Goal: Transaction & Acquisition: Purchase product/service

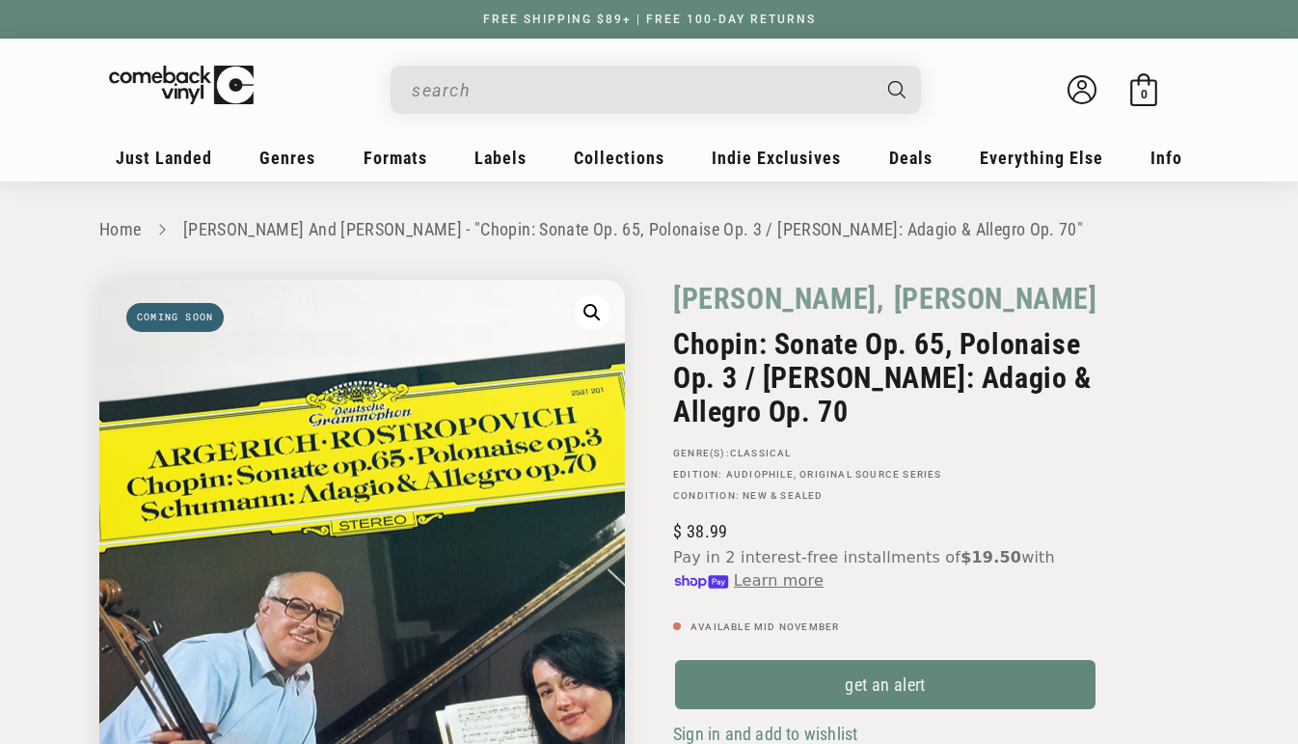
click at [248, 423] on img "Gallery Viewer" at bounding box center [362, 543] width 526 height 526
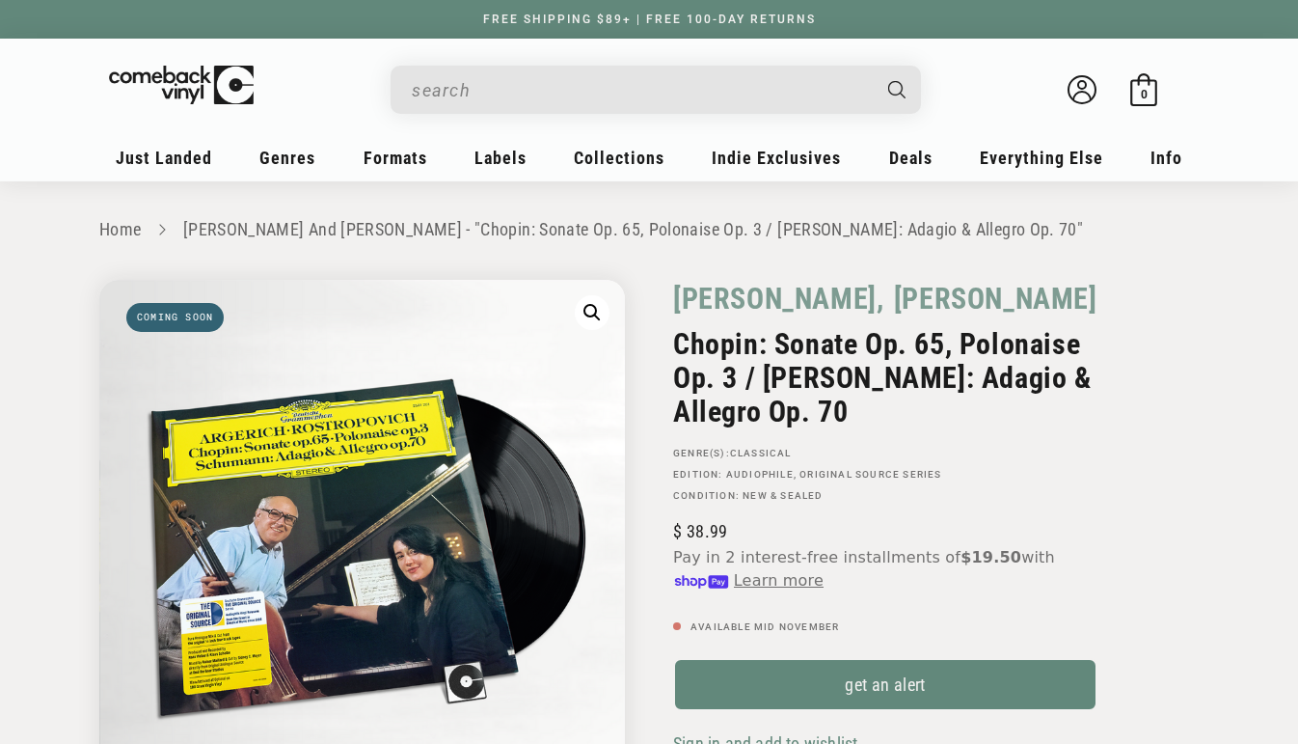
click at [599, 315] on button "Open media 1 in modal" at bounding box center [592, 312] width 35 height 35
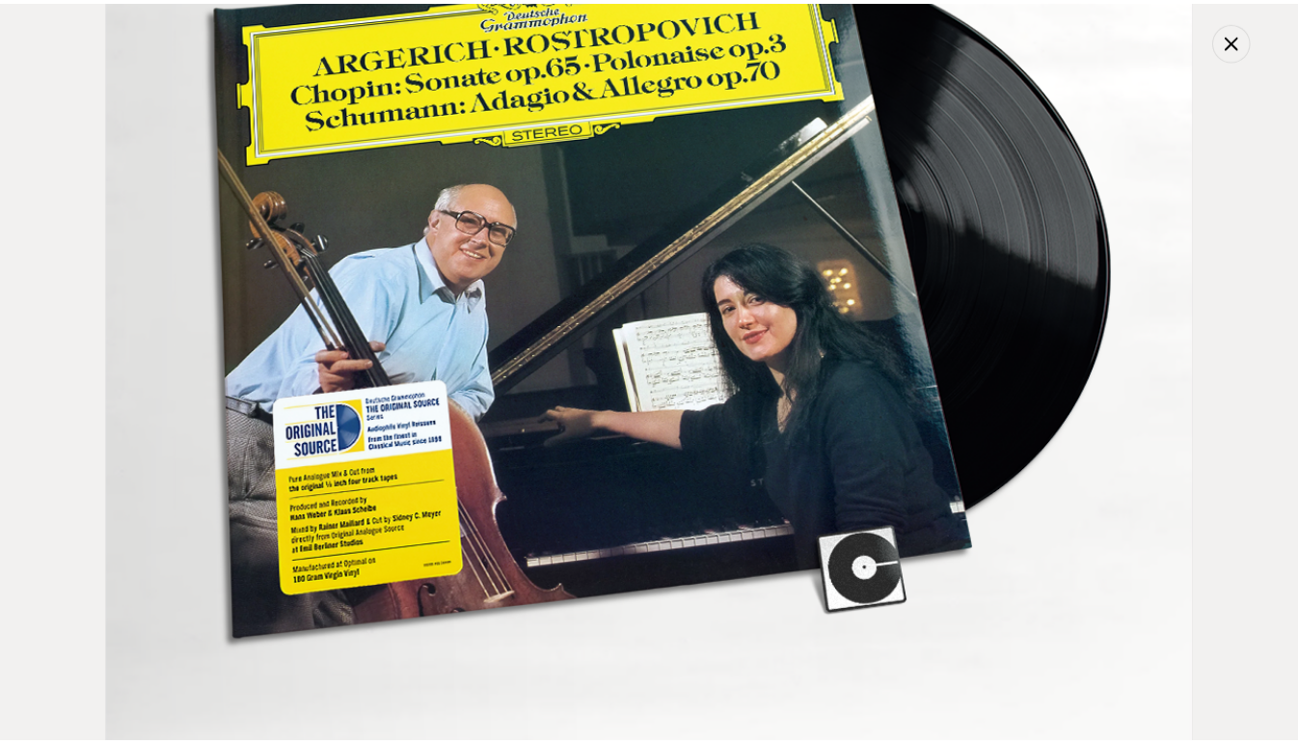
scroll to position [309, 0]
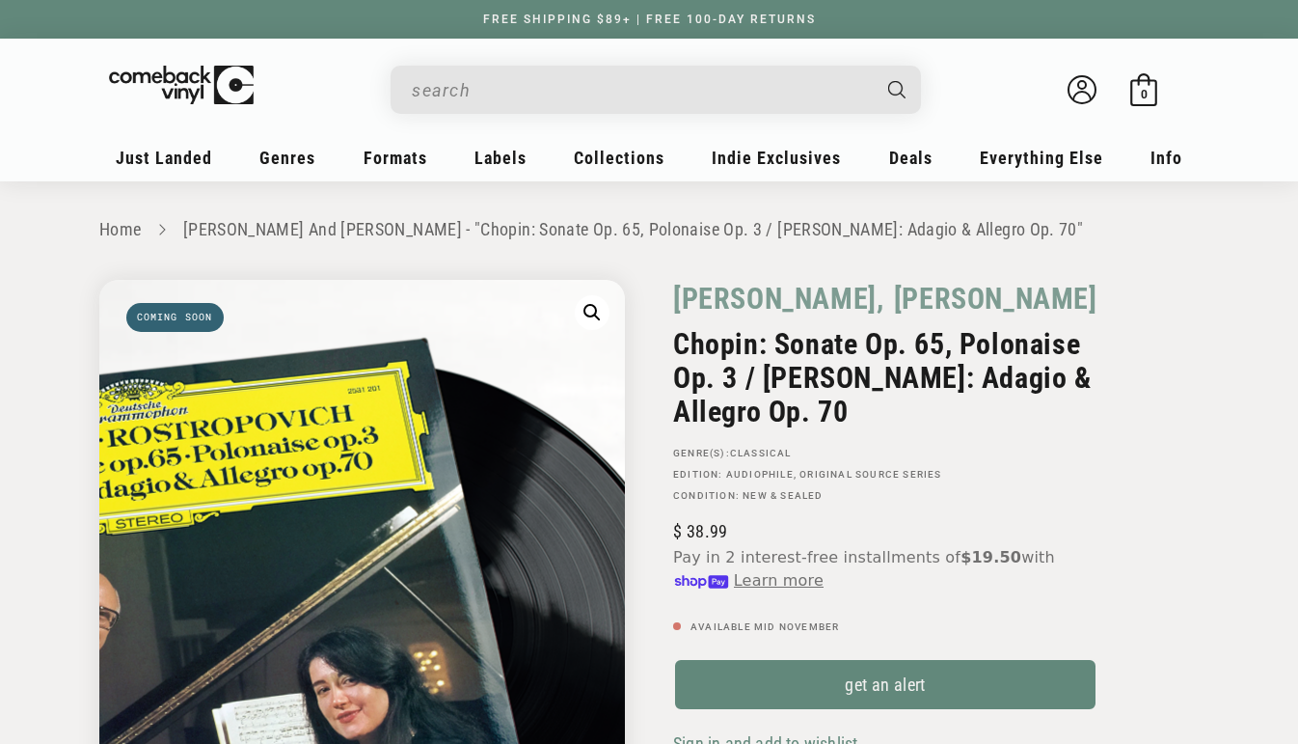
drag, startPoint x: 685, startPoint y: 309, endPoint x: 479, endPoint y: 421, distance: 233.9
click at [479, 421] on img "Gallery Viewer" at bounding box center [362, 543] width 526 height 526
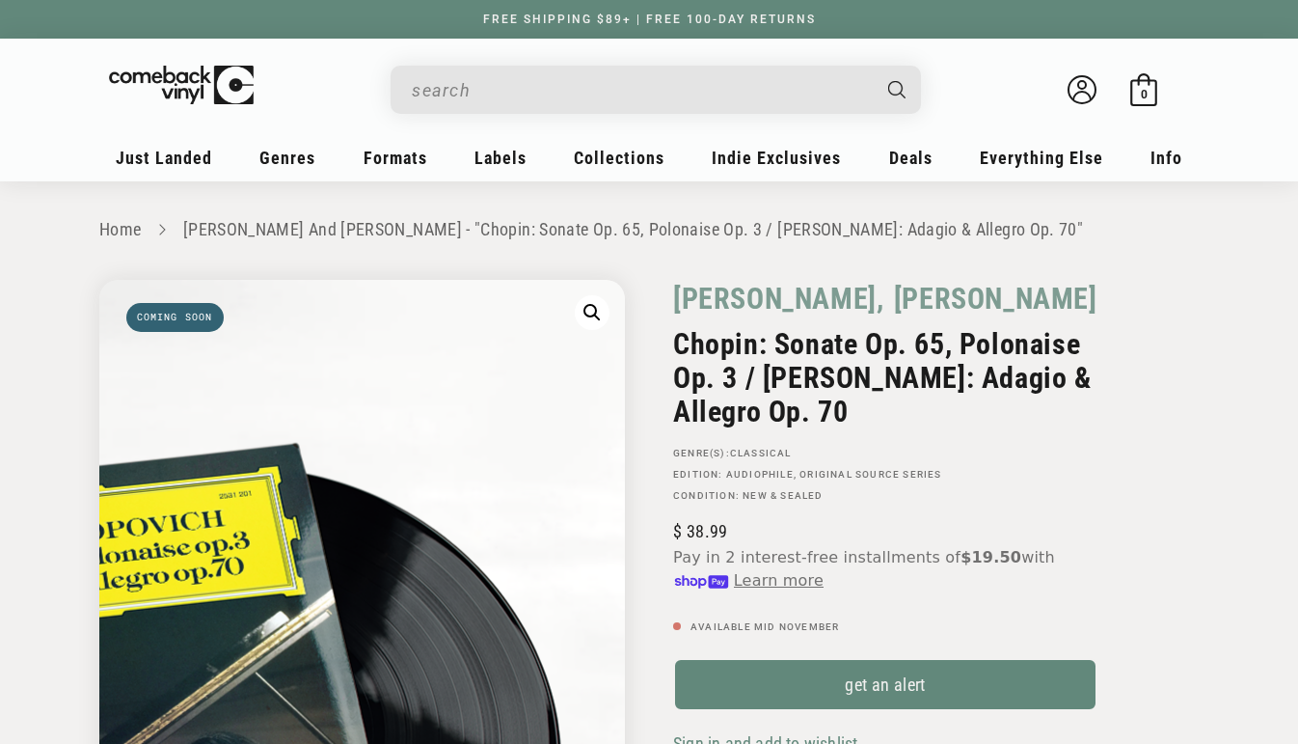
click at [611, 313] on img "Gallery Viewer" at bounding box center [362, 543] width 526 height 526
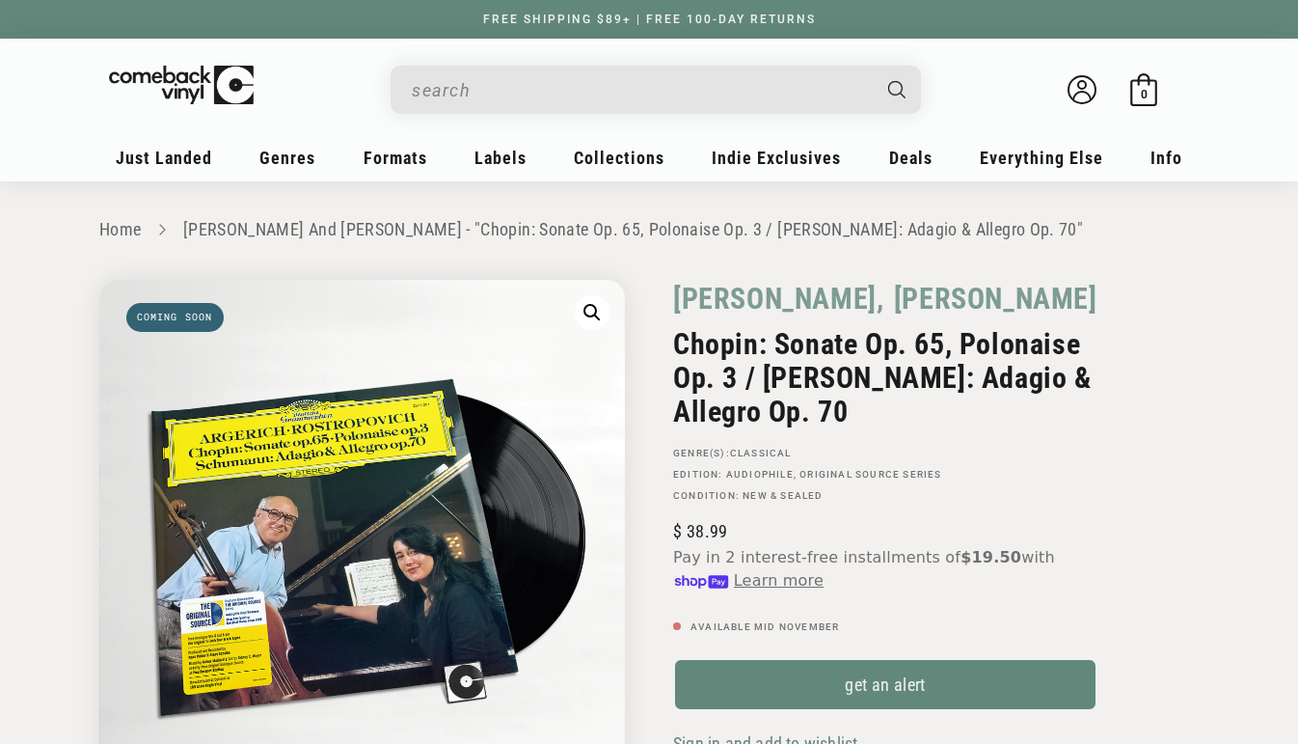
click at [602, 312] on button "Open media 1 in modal" at bounding box center [592, 312] width 35 height 35
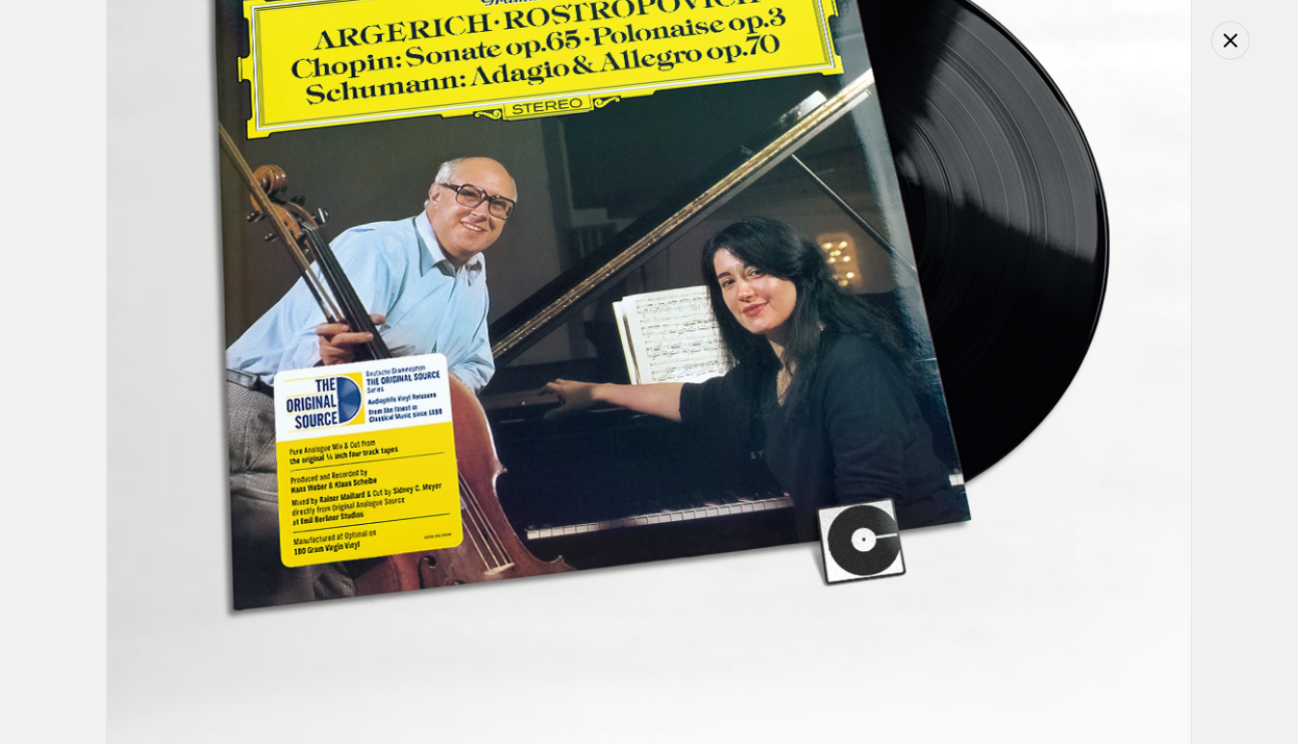
scroll to position [19, 0]
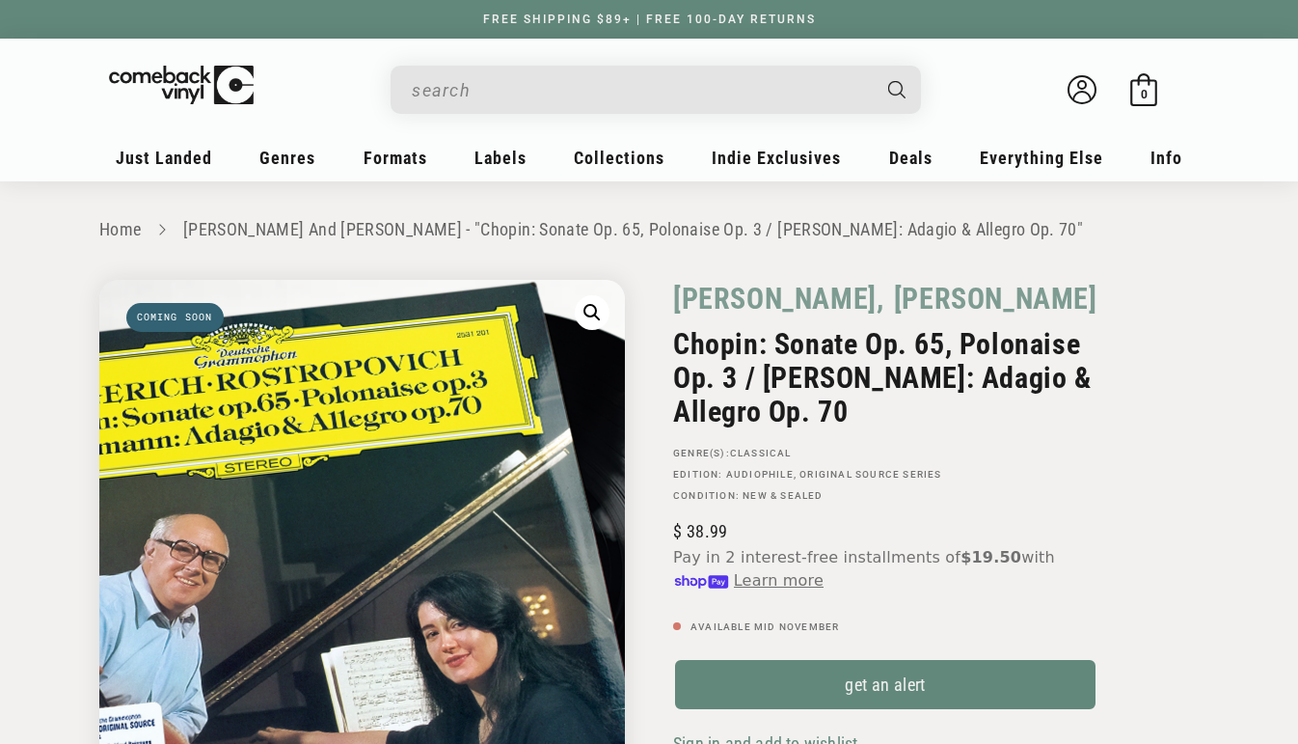
drag, startPoint x: 601, startPoint y: 312, endPoint x: 368, endPoint y: 477, distance: 285.0
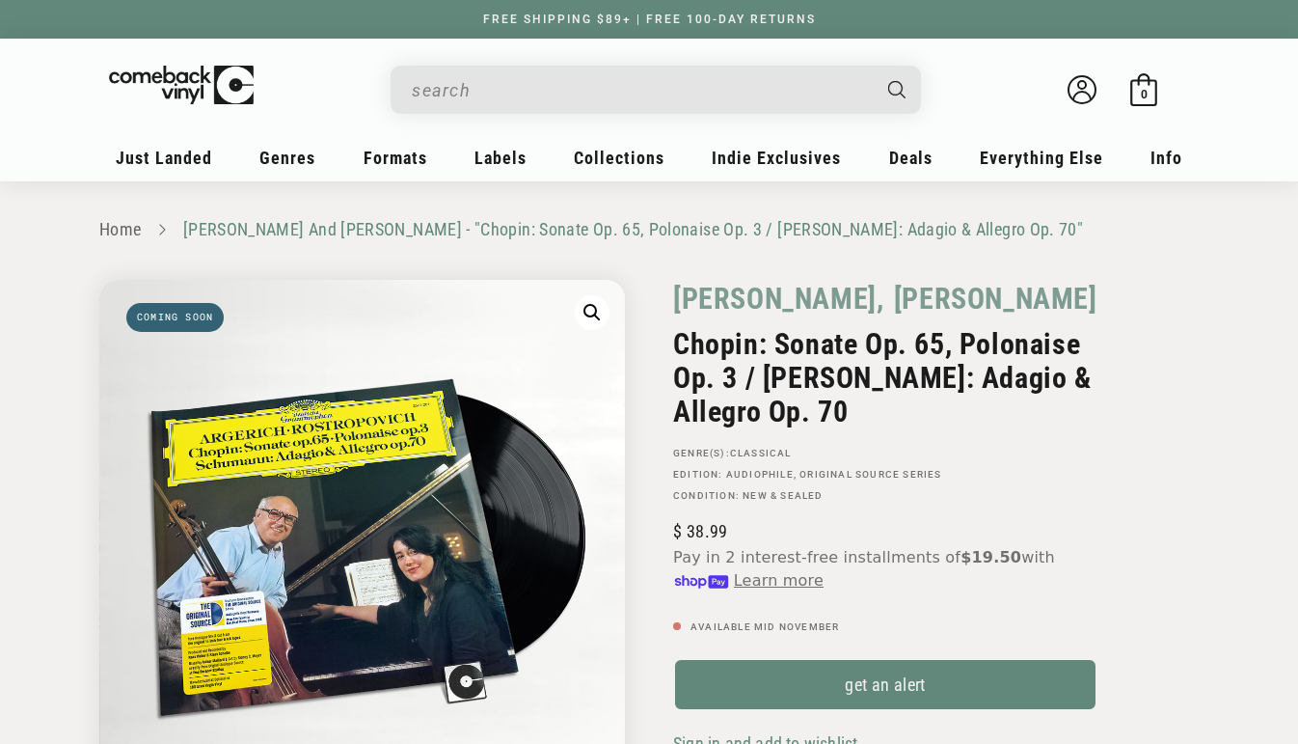
click at [572, 238] on link "[PERSON_NAME] And [PERSON_NAME] - "Chopin: Sonate Op. 65, Polonaise Op. 3 / [PE…" at bounding box center [633, 229] width 900 height 20
